Goal: Use online tool/utility: Utilize a website feature to perform a specific function

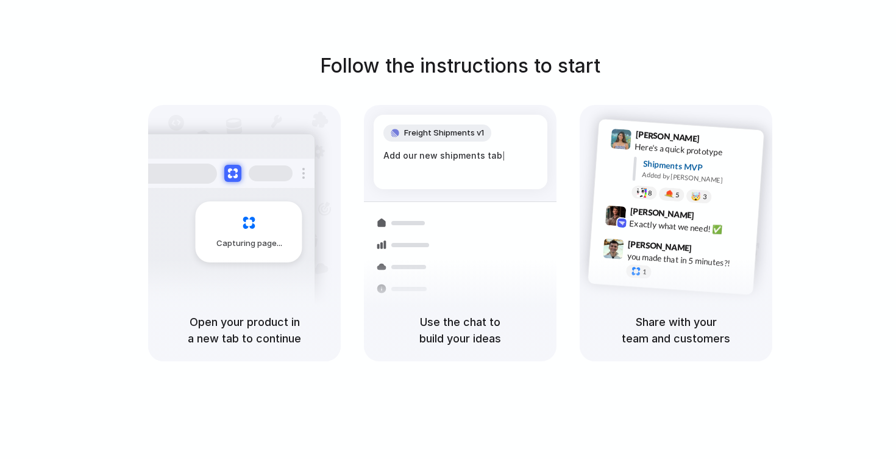
click at [448, 229] on div at bounding box center [448, 229] width 0 height 0
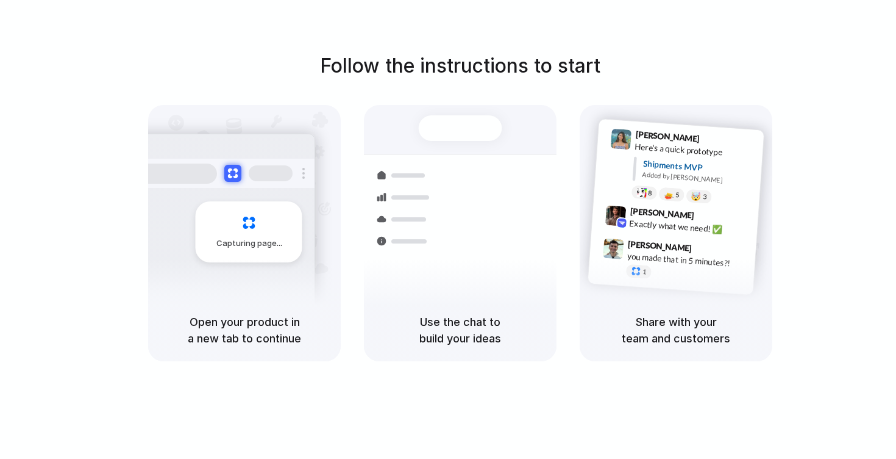
click at [448, 229] on div at bounding box center [448, 229] width 0 height 0
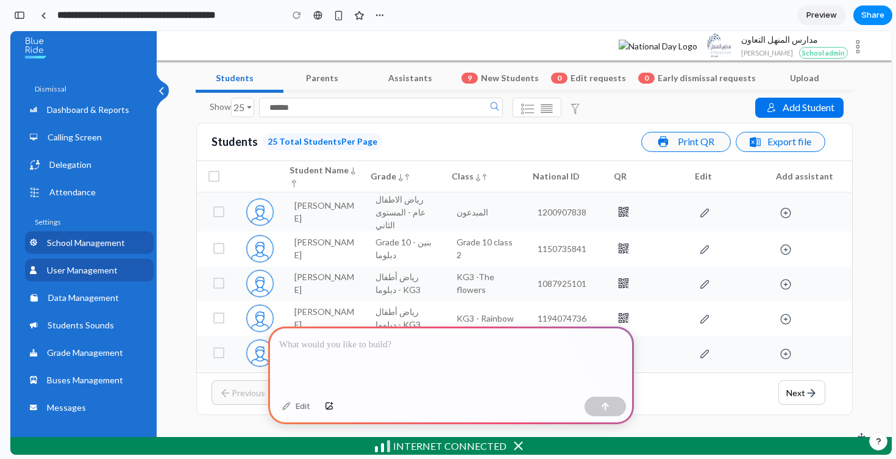
click at [118, 240] on span "School Management" at bounding box center [86, 242] width 78 height 13
click at [103, 240] on span "School Management" at bounding box center [86, 242] width 78 height 13
click at [373, 351] on div at bounding box center [451, 358] width 366 height 65
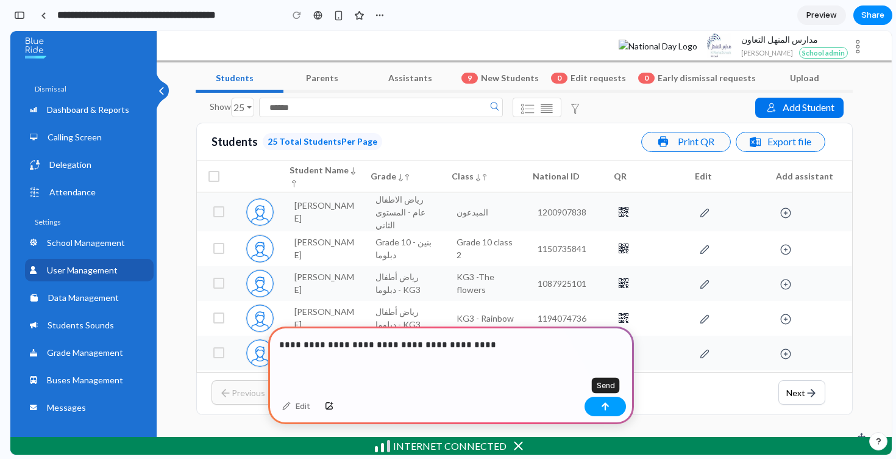
click at [598, 408] on button "button" at bounding box center [605, 406] width 41 height 20
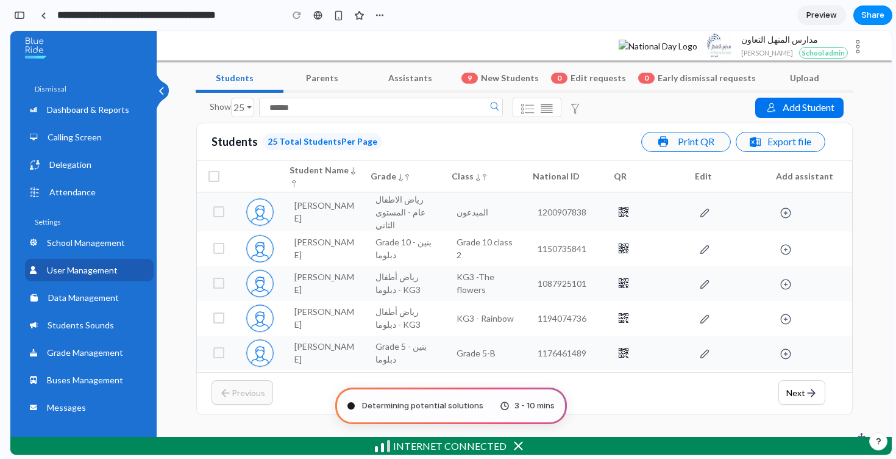
click at [440, 406] on span "Determining potential solutions" at bounding box center [422, 405] width 121 height 12
click at [813, 18] on span "Preview" at bounding box center [822, 15] width 30 height 12
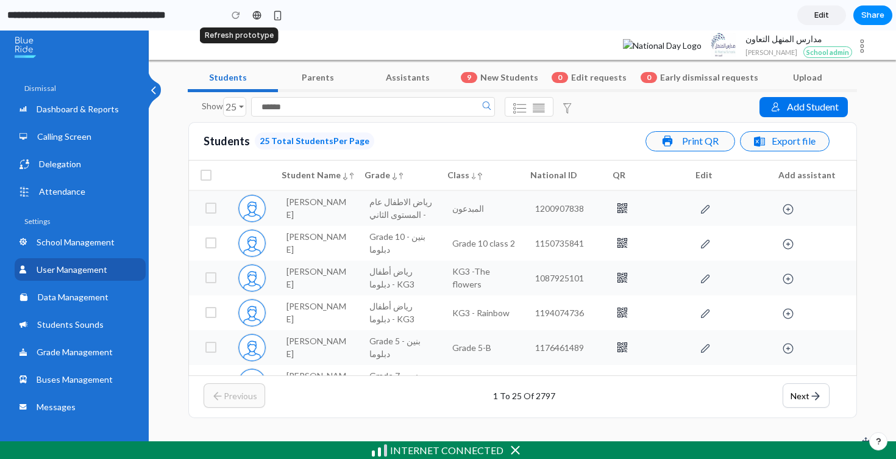
click at [234, 18] on div at bounding box center [236, 15] width 18 height 18
click at [259, 13] on div at bounding box center [256, 15] width 9 height 10
click at [277, 18] on div "button" at bounding box center [278, 15] width 10 height 10
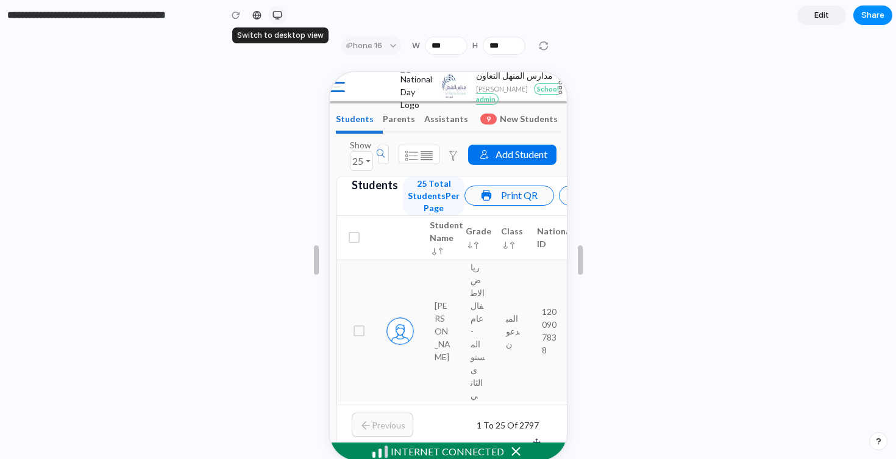
click at [277, 18] on div "button" at bounding box center [278, 15] width 10 height 10
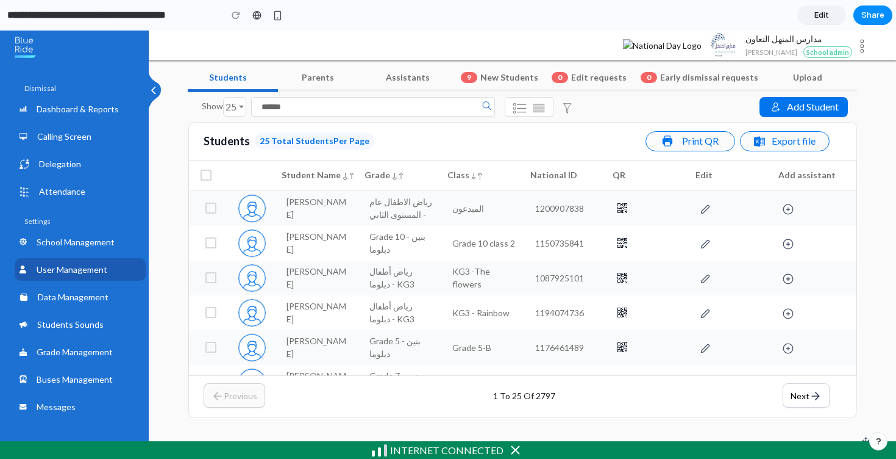
click at [830, 20] on link "Edit" at bounding box center [822, 15] width 49 height 20
